Goal: Task Accomplishment & Management: Manage account settings

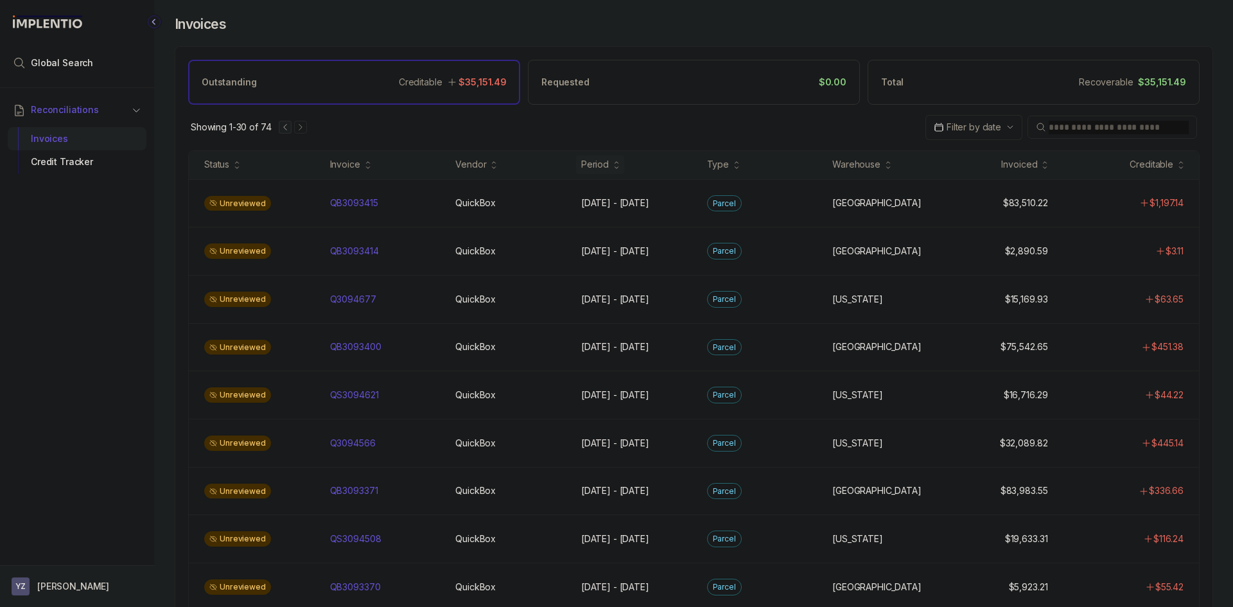
click at [106, 582] on button "YZ [PERSON_NAME]" at bounding box center [77, 586] width 131 height 18
click at [91, 557] on p "Logout" at bounding box center [84, 558] width 107 height 13
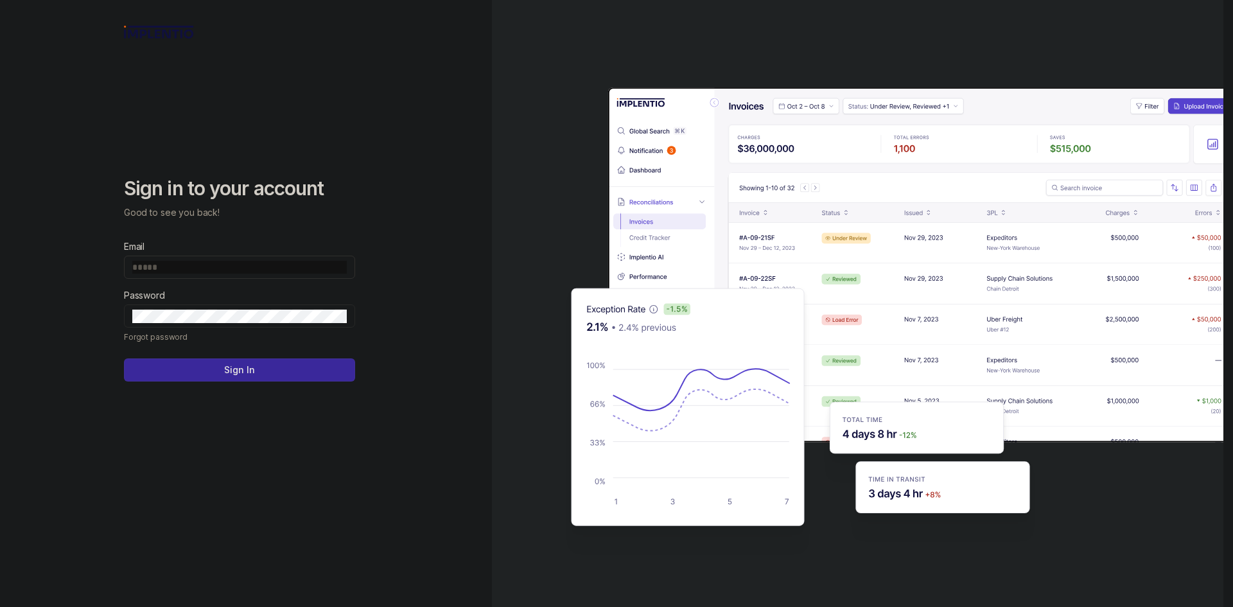
click at [251, 275] on span at bounding box center [239, 267] width 231 height 23
click at [250, 275] on span at bounding box center [239, 267] width 231 height 23
click at [252, 268] on input "Email" at bounding box center [239, 267] width 214 height 13
type input "**********"
